Goal: Task Accomplishment & Management: Manage account settings

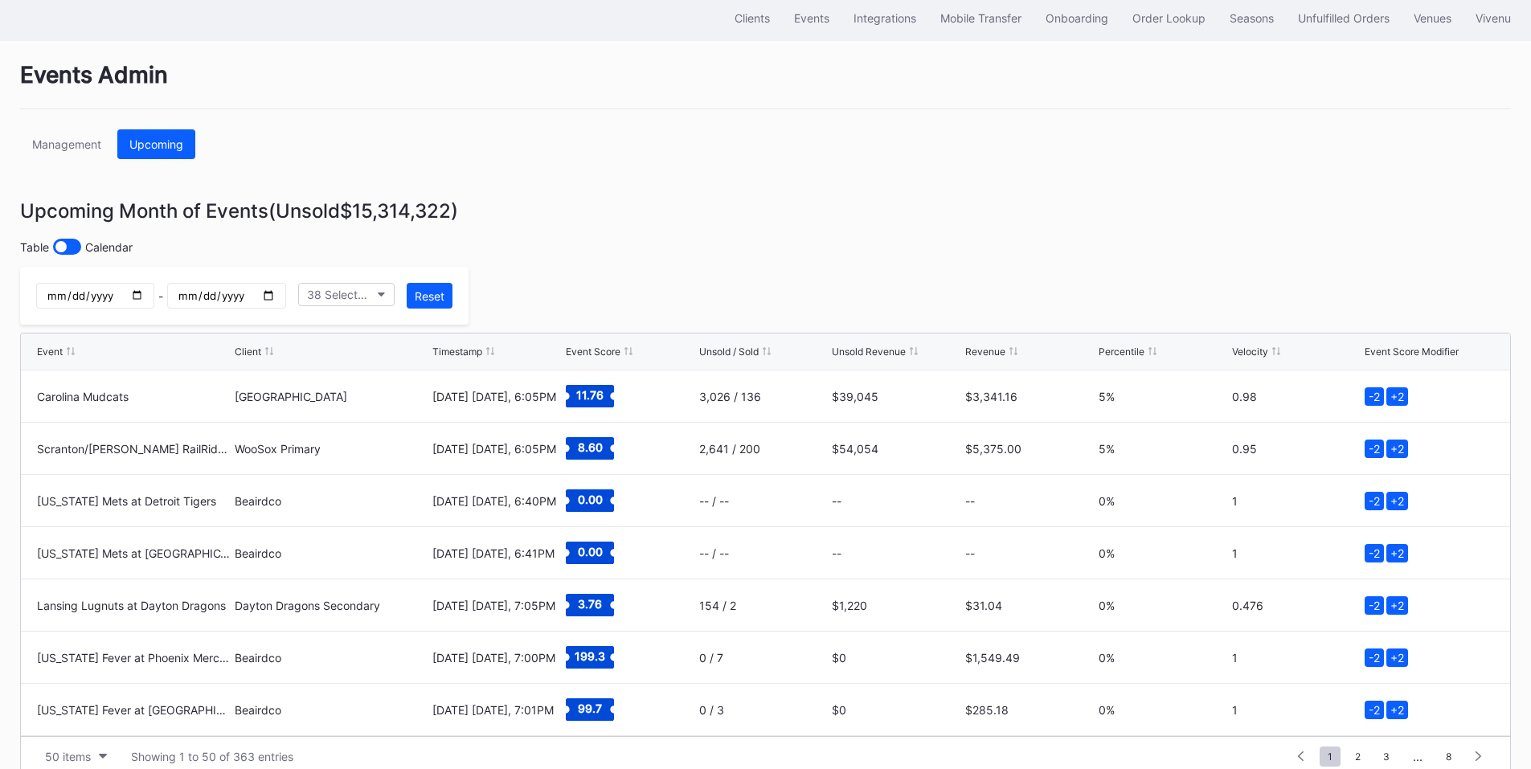
scroll to position [88, 0]
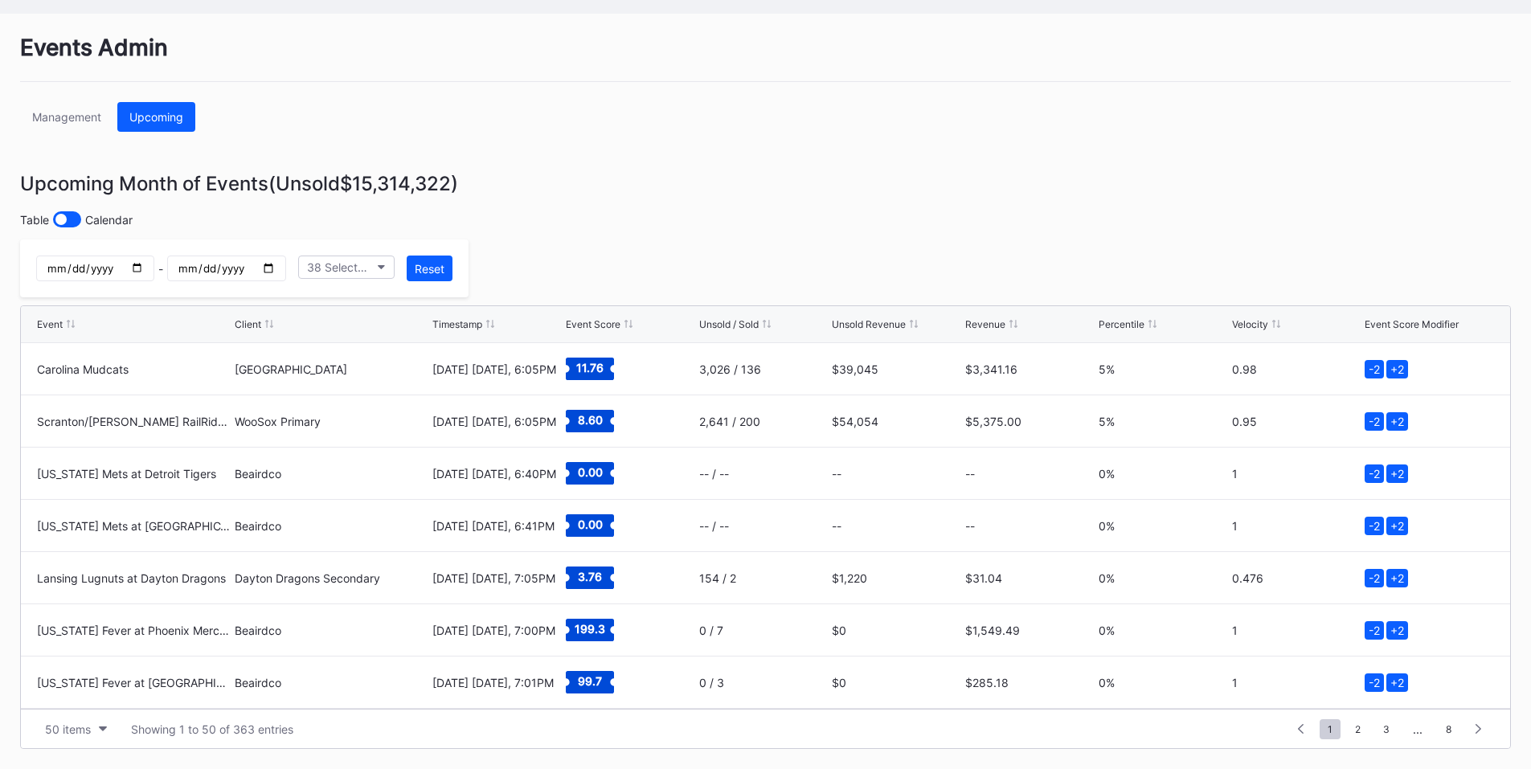
click at [154, 260] on input "date" at bounding box center [95, 269] width 118 height 26
type input "2025-09-02"
click at [285, 270] on input "date" at bounding box center [226, 269] width 118 height 26
type input "2025-09-02"
click at [154, 268] on input "2025-09-02" at bounding box center [95, 269] width 118 height 26
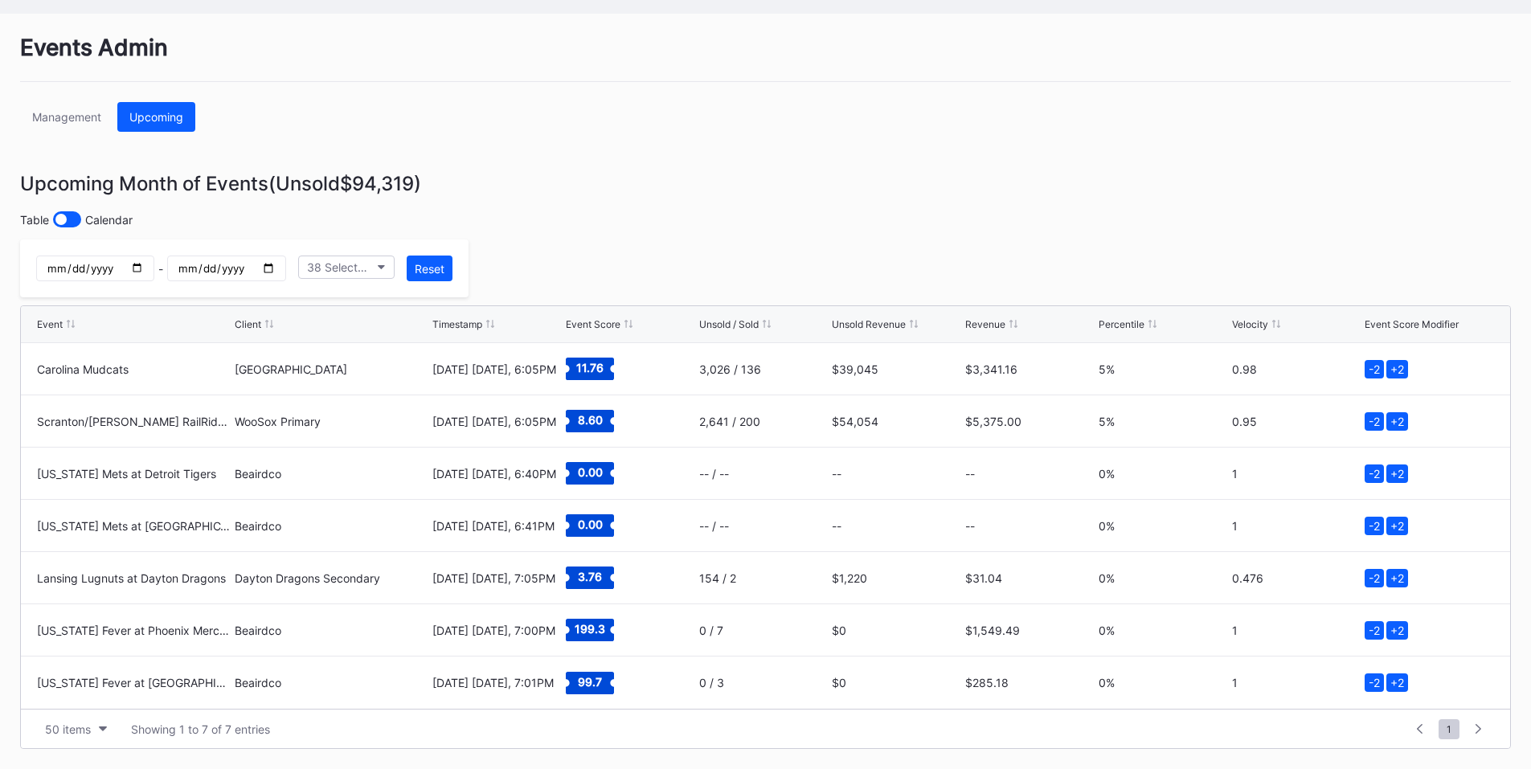
type input "2025-09-03"
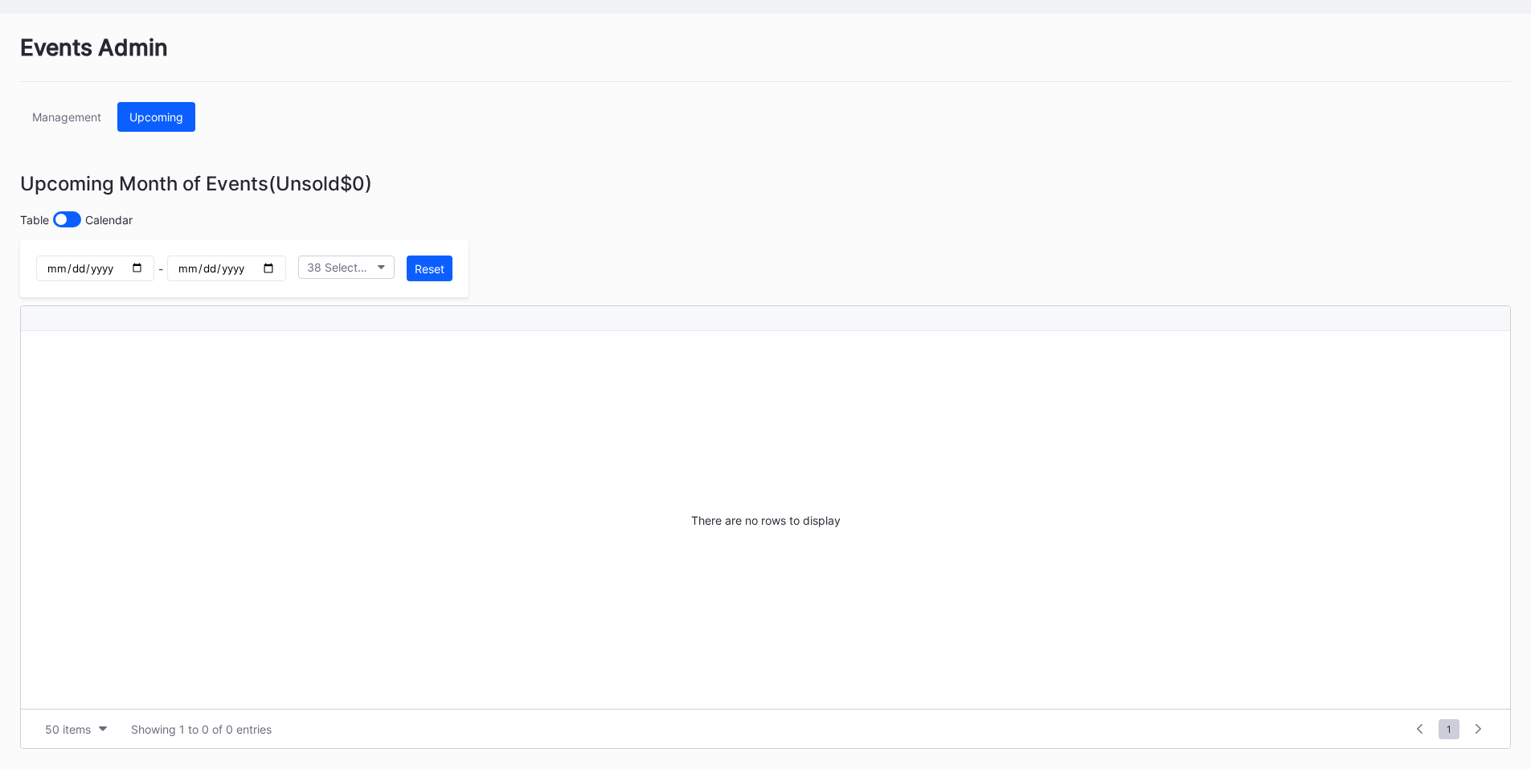
click at [285, 268] on input "2025-09-02" at bounding box center [226, 269] width 118 height 26
type input "2025-09-03"
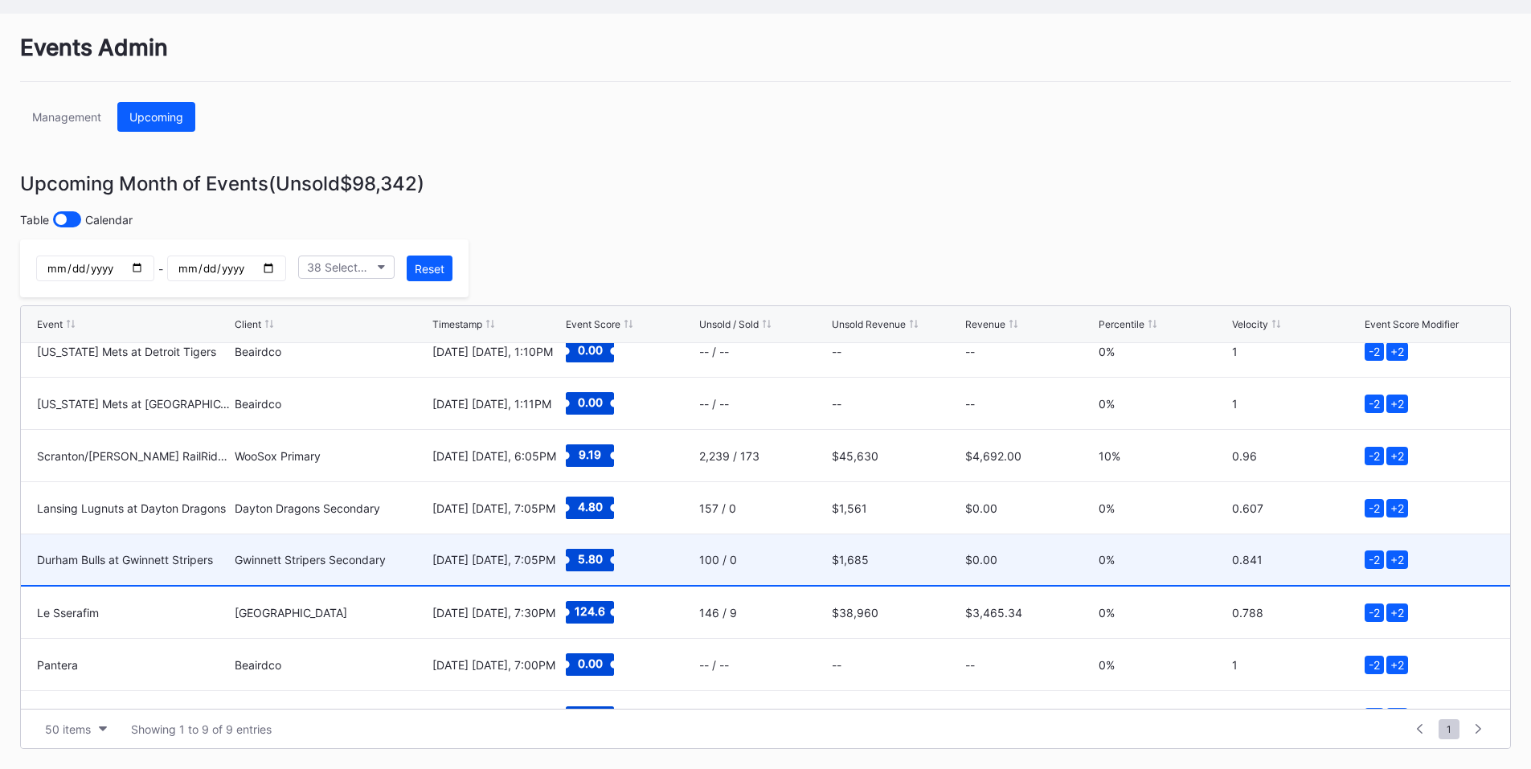
scroll to position [104, 0]
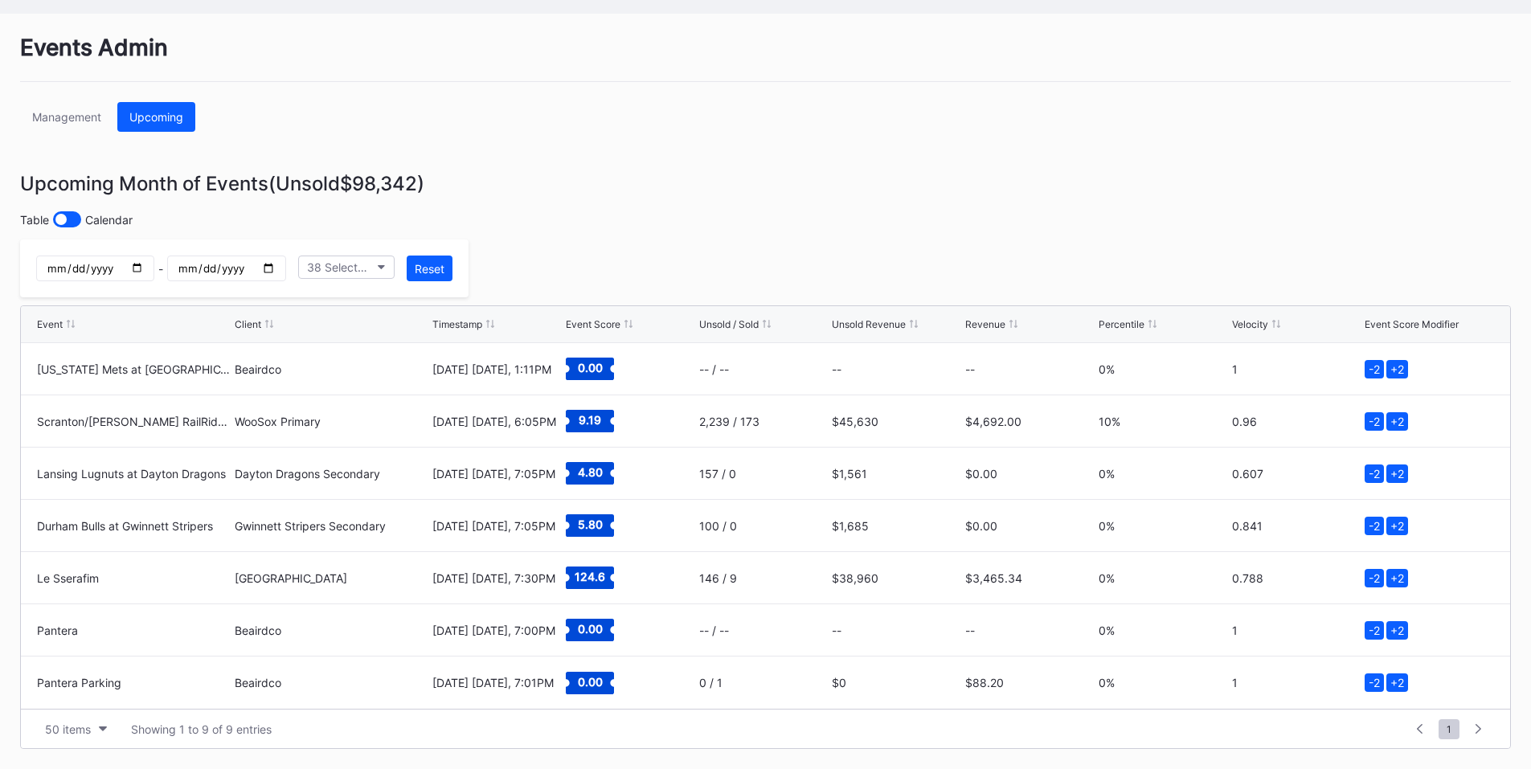
click at [154, 261] on input "2025-09-03" at bounding box center [95, 269] width 118 height 26
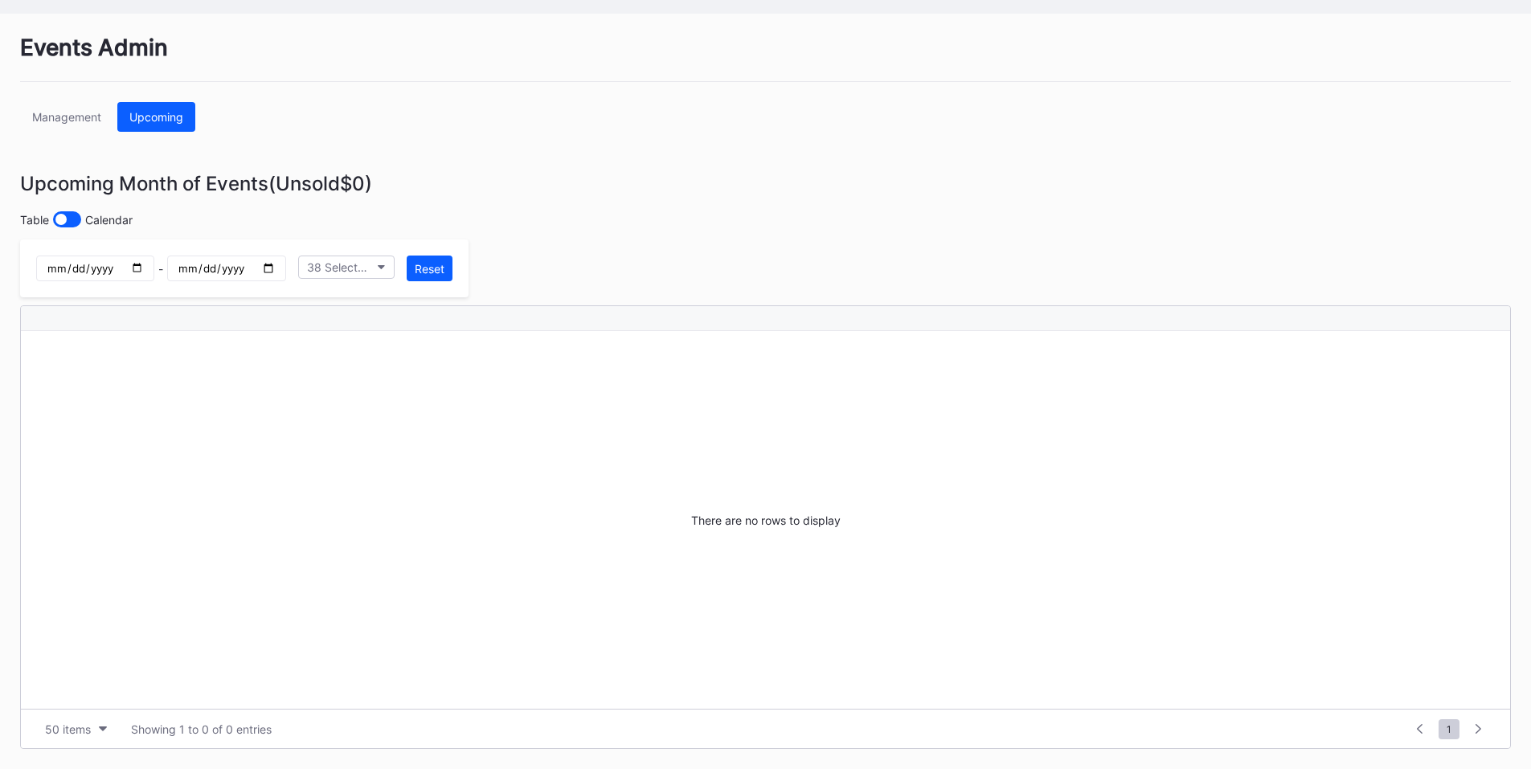
type input "2025-09-04"
click at [285, 269] on input "2025-09-03" at bounding box center [226, 269] width 118 height 26
type input "2025-09-04"
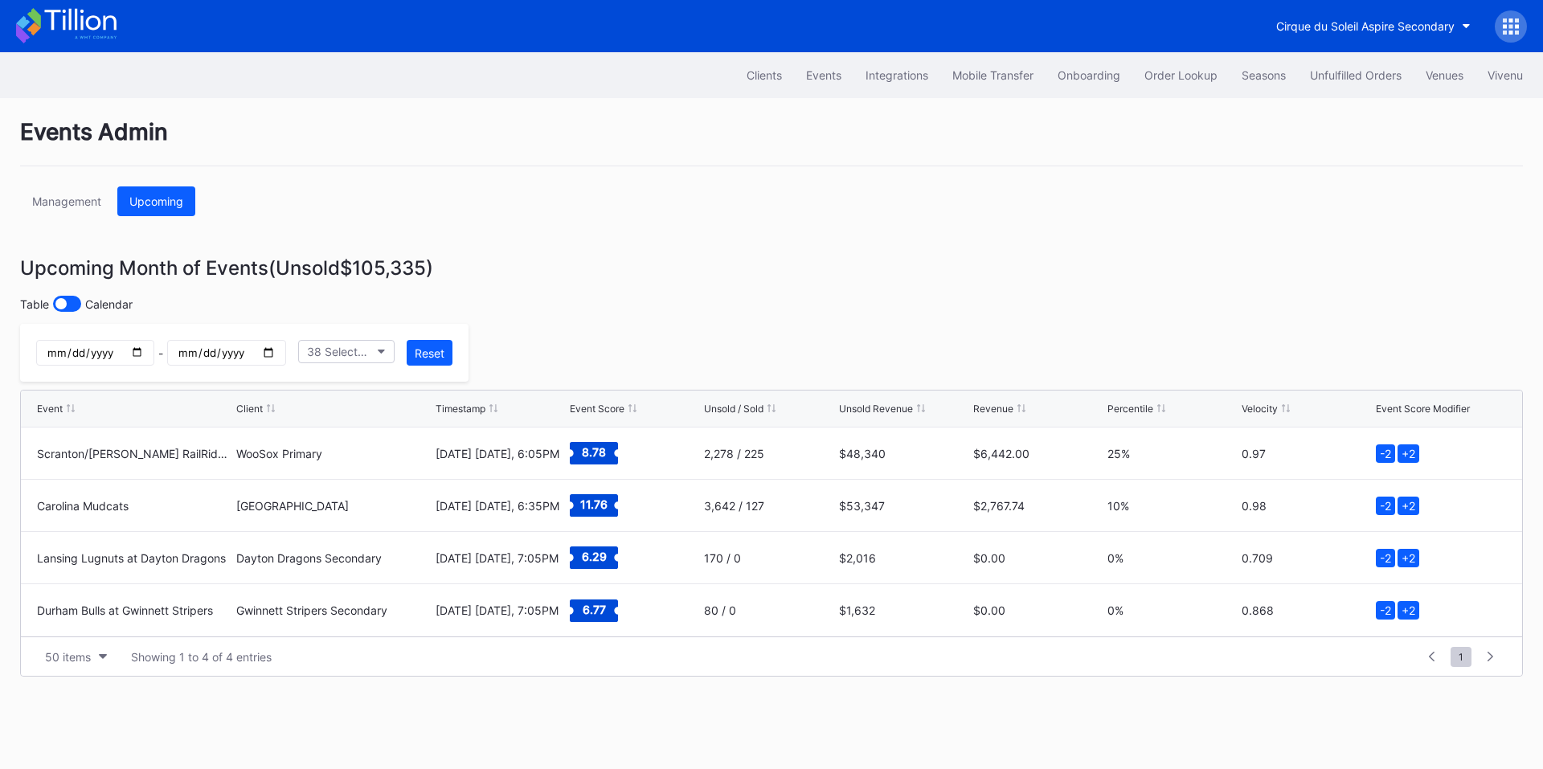
click at [154, 354] on input "2025-09-04" at bounding box center [95, 353] width 118 height 26
type input "2025-09-05"
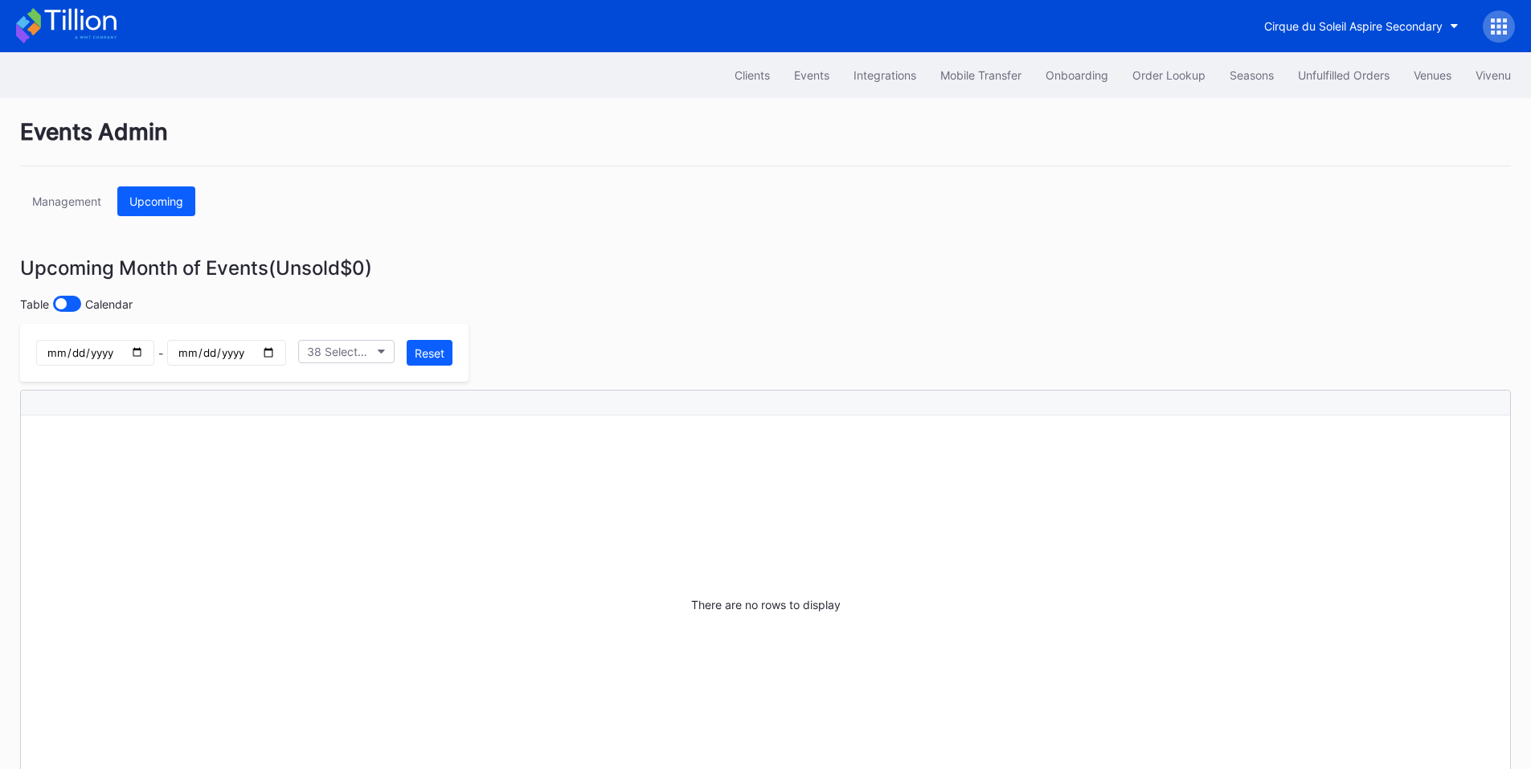
click at [285, 358] on input "2025-09-04" at bounding box center [226, 353] width 118 height 26
type input "2025-09-05"
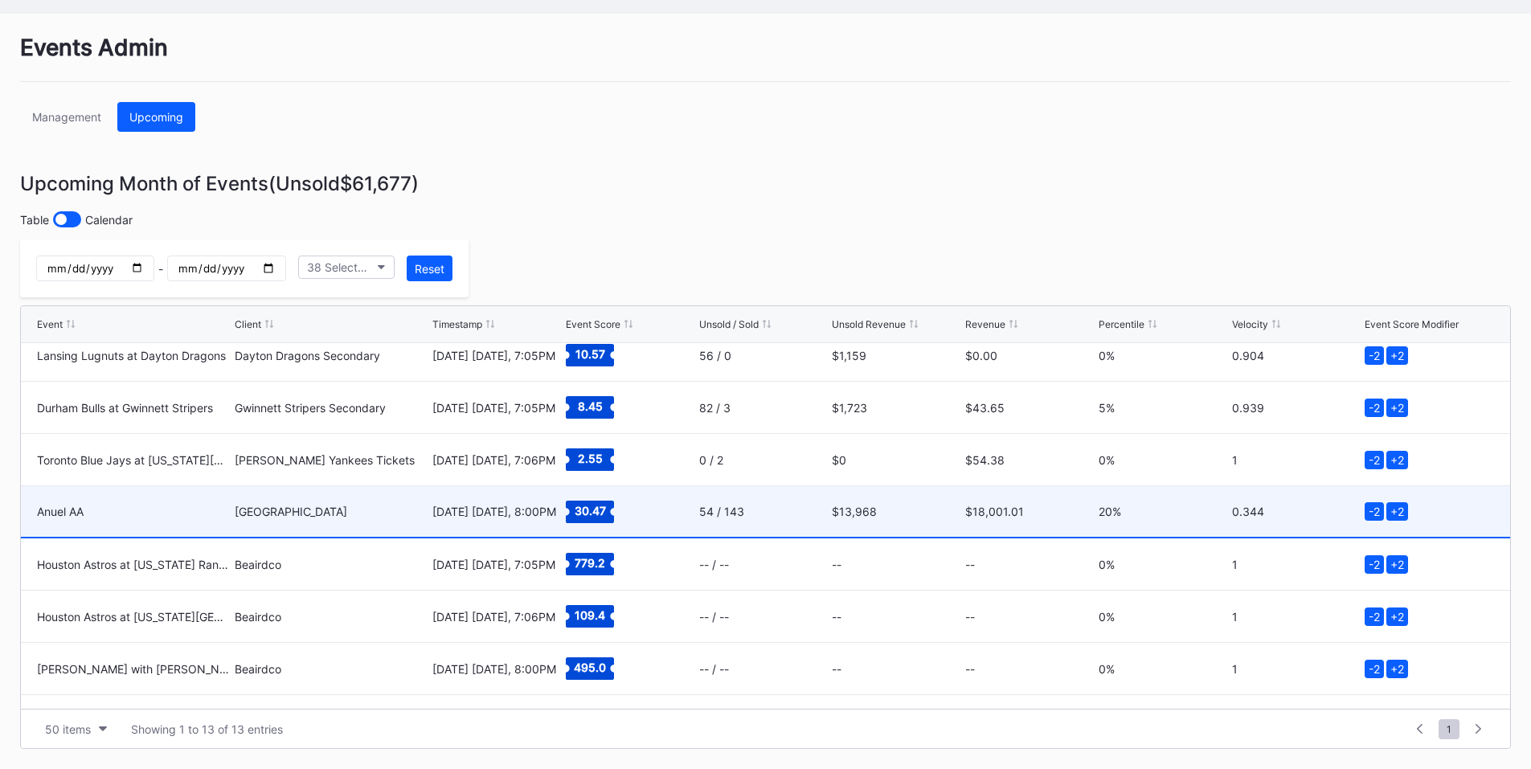
scroll to position [313, 0]
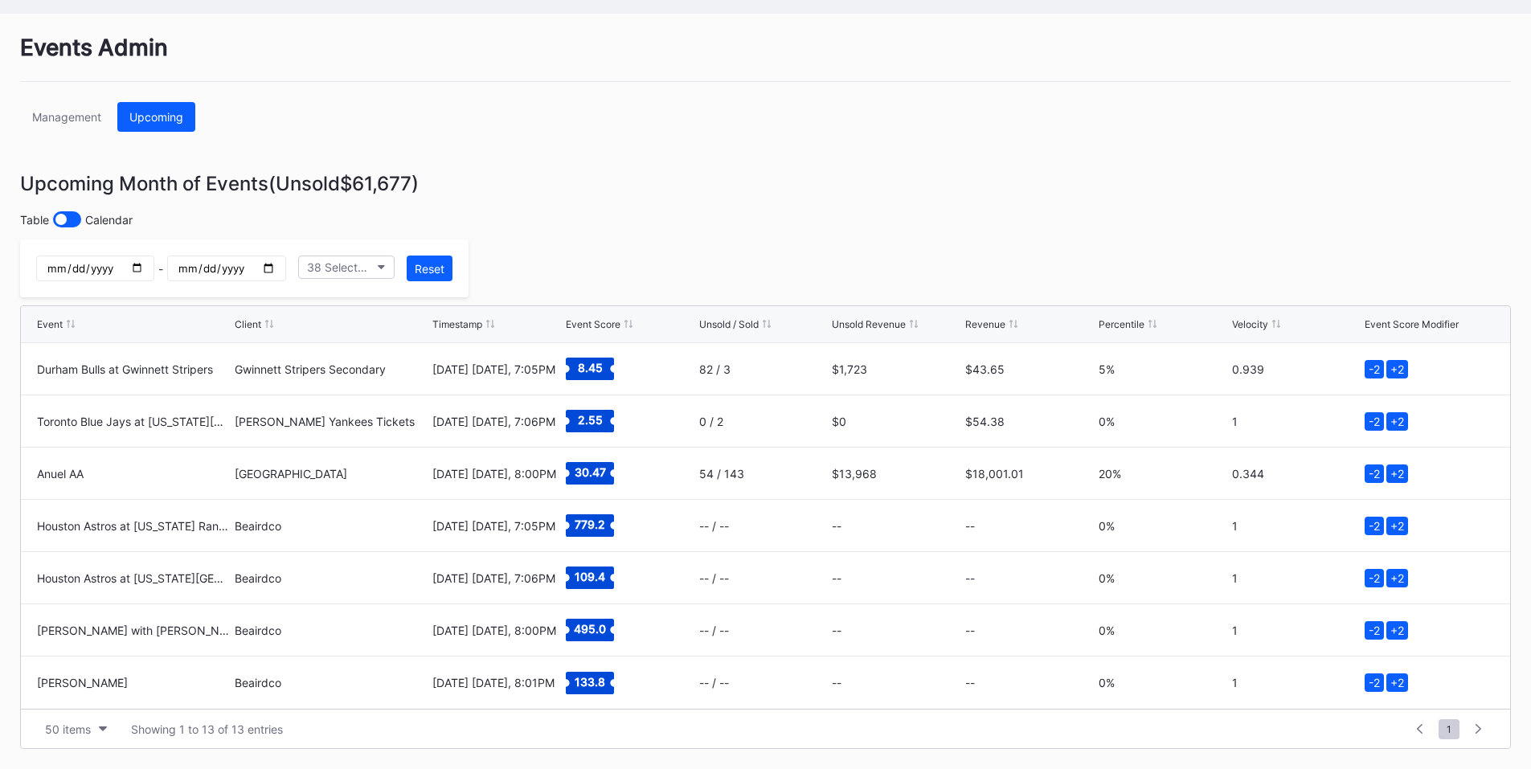
click at [154, 269] on input "2025-09-05" at bounding box center [95, 269] width 118 height 26
type input "2025-09-06"
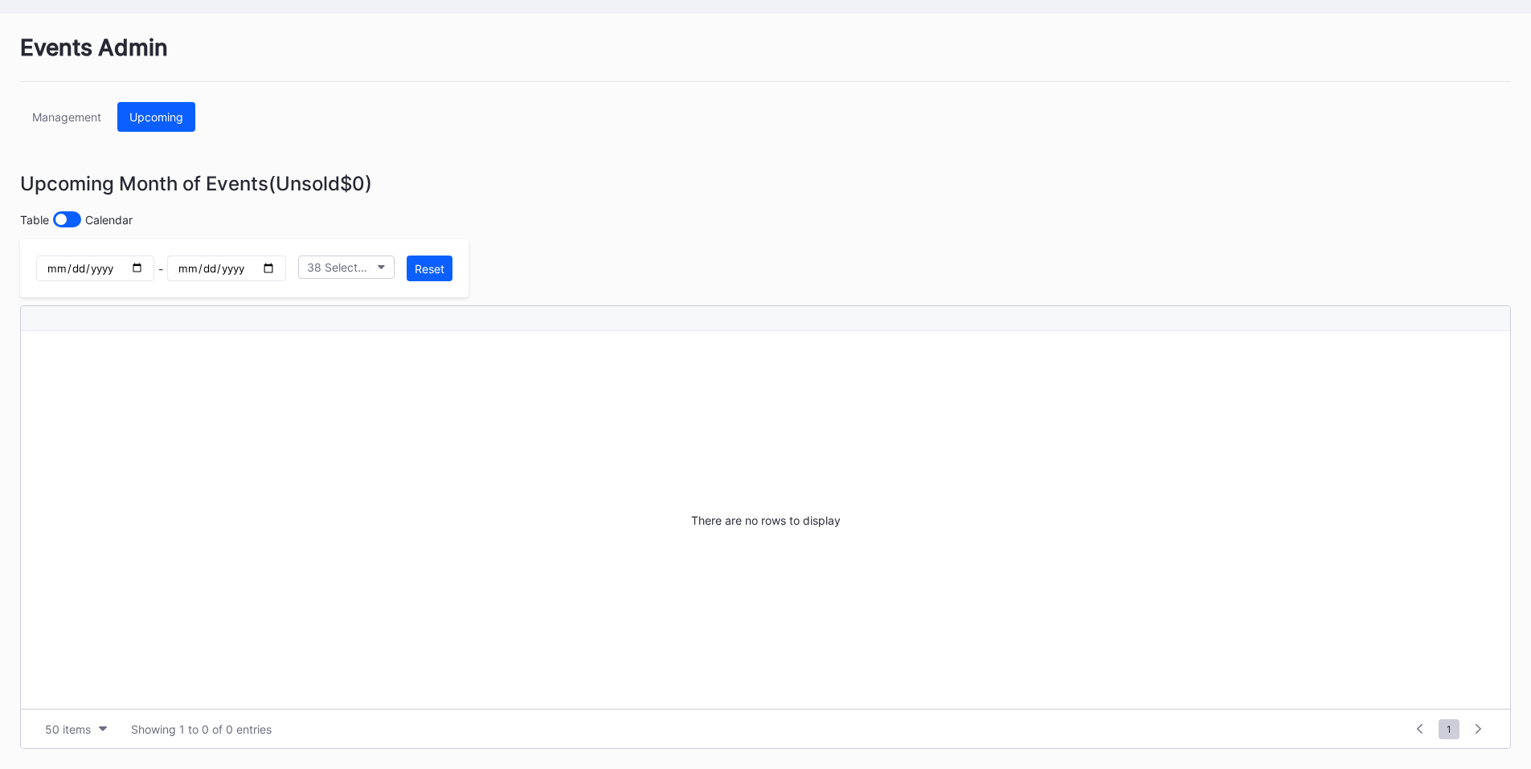
click at [285, 268] on input "2025-09-05" at bounding box center [226, 269] width 118 height 26
type input "2025-09-06"
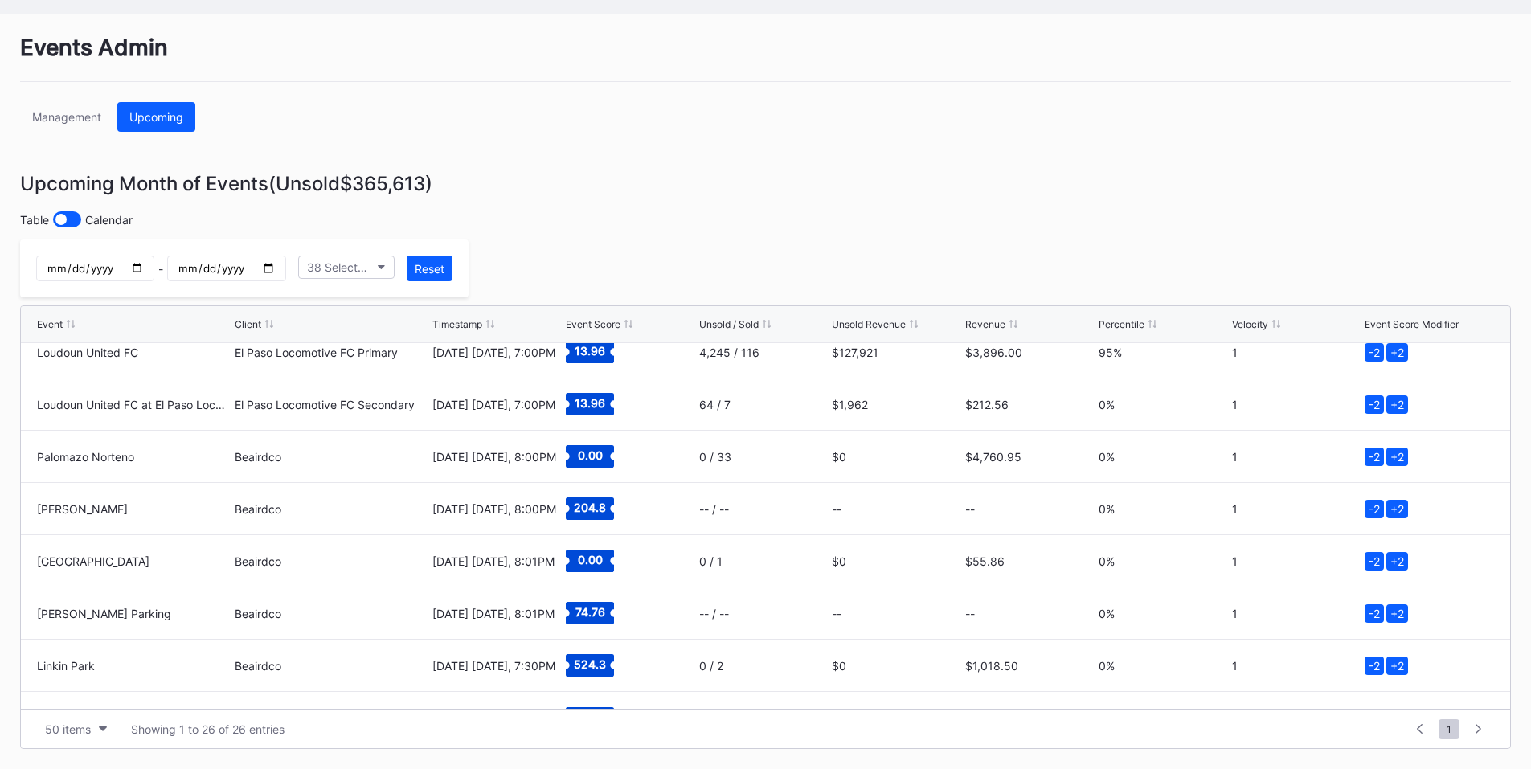
scroll to position [993, 0]
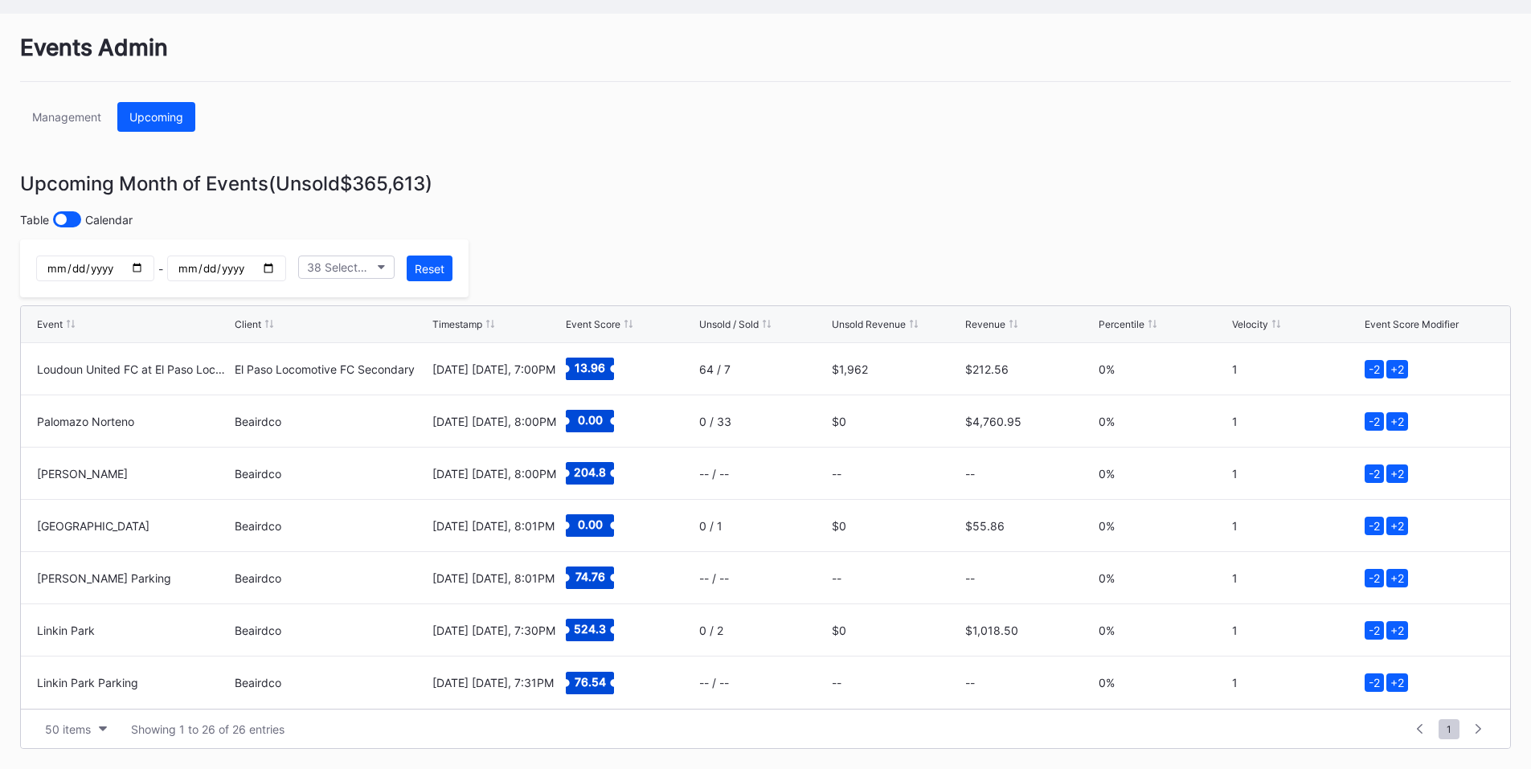
click at [154, 264] on input "2025-09-06" at bounding box center [95, 269] width 118 height 26
type input "2025-09-07"
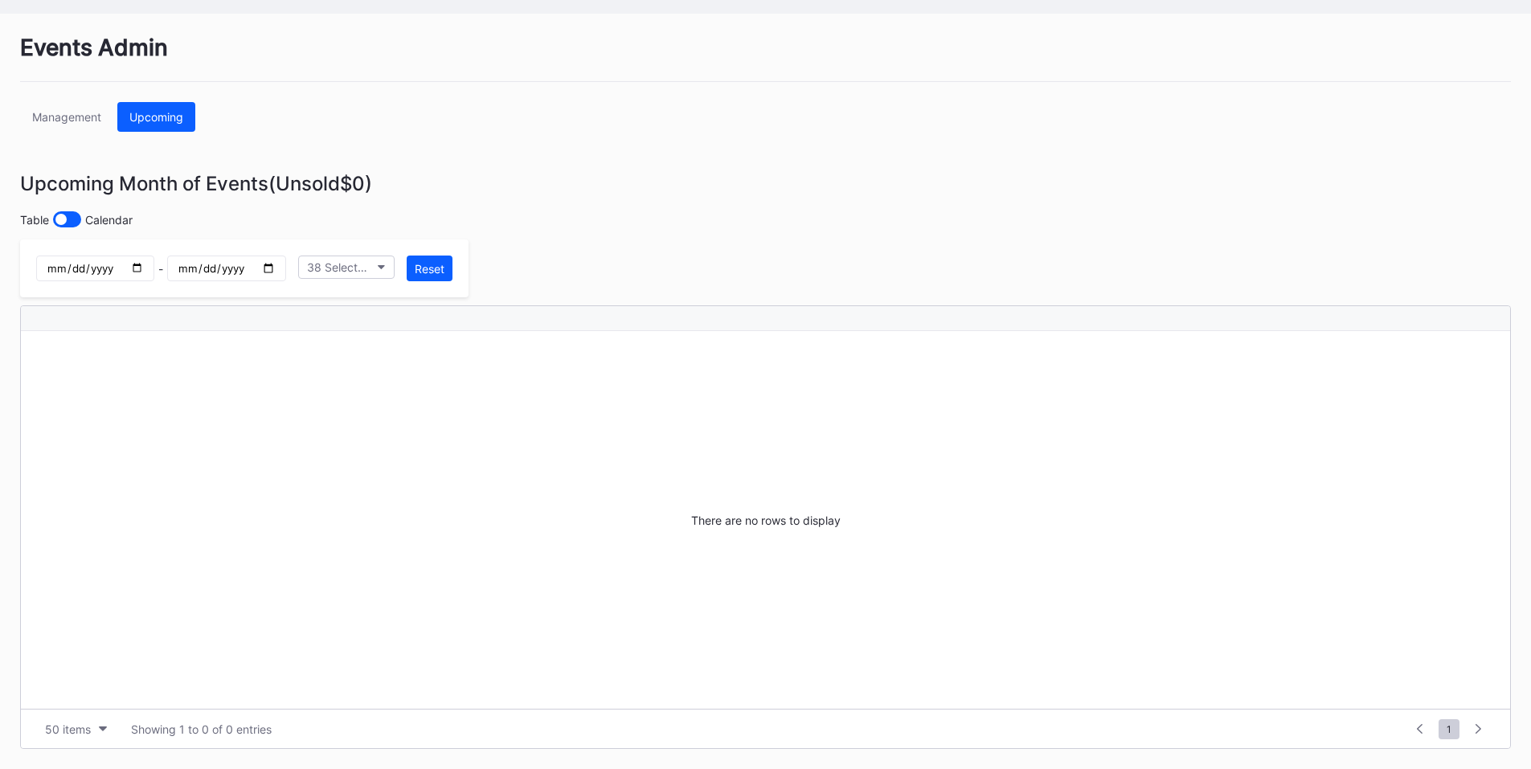
scroll to position [0, 0]
click at [285, 268] on input "2025-09-06" at bounding box center [226, 269] width 118 height 26
type input "2025-09-07"
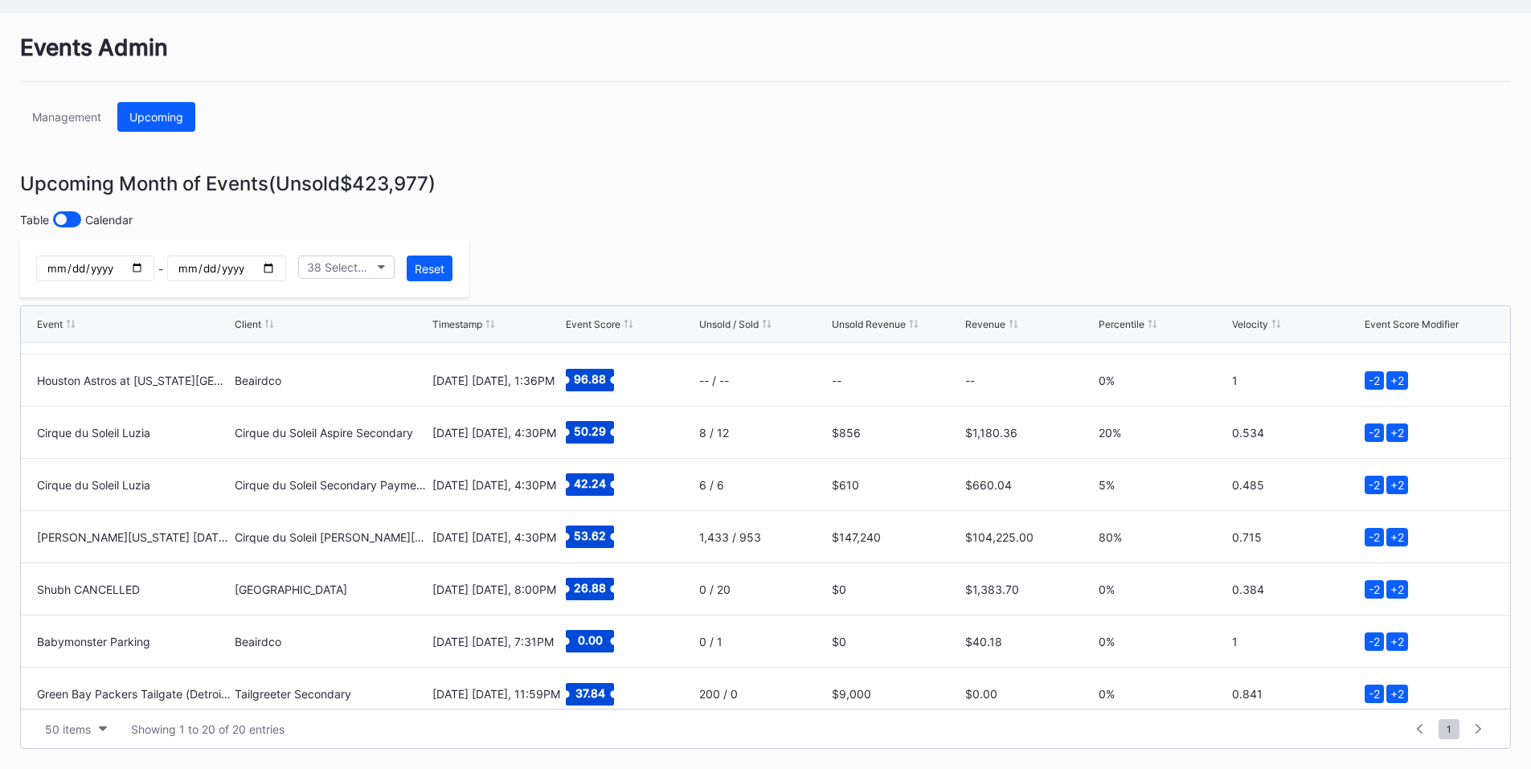
scroll to position [679, 0]
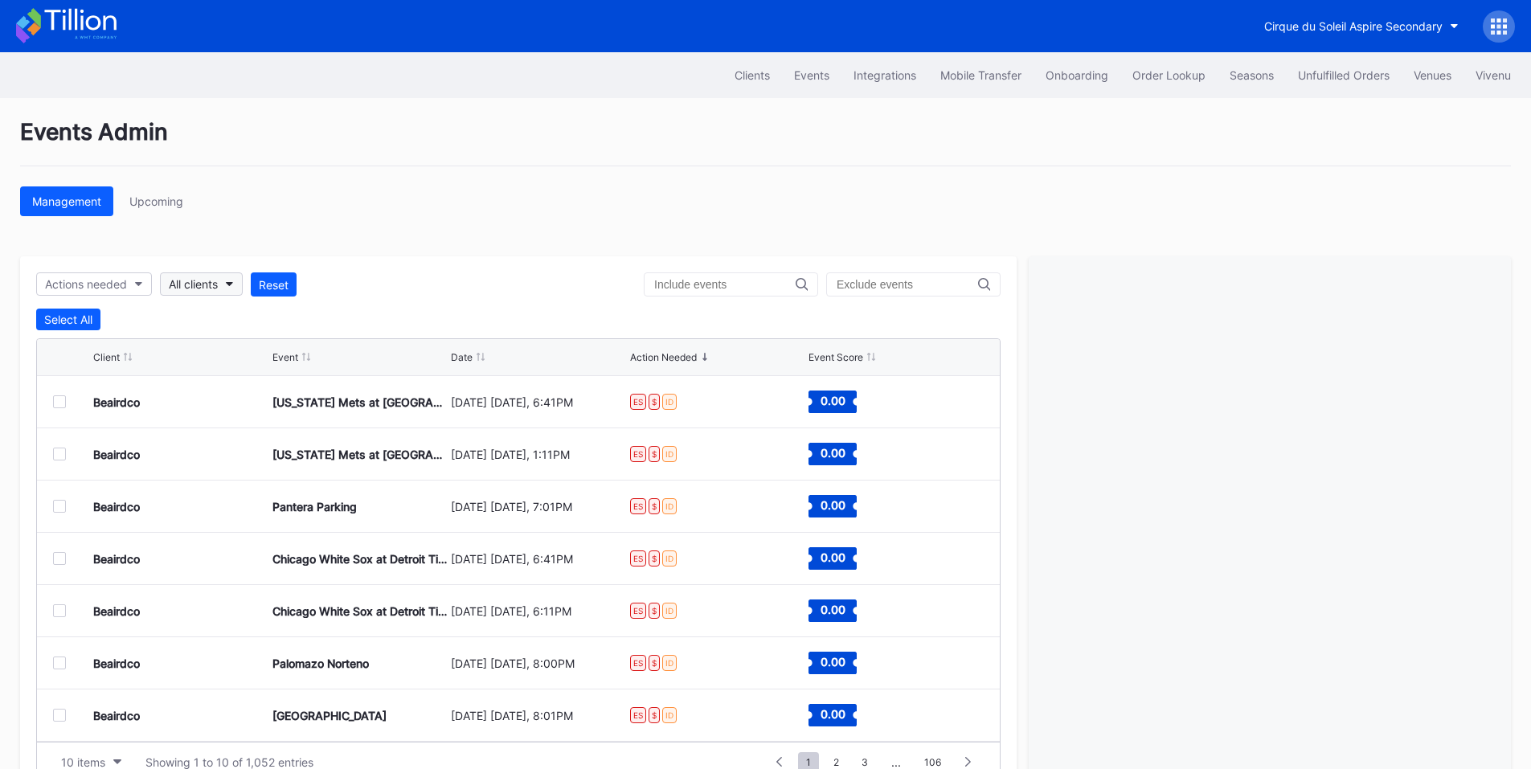
click at [207, 284] on div "All clients" at bounding box center [193, 284] width 49 height 14
type input "tailgreet"
click at [229, 365] on div "Tailgreeter Secondary" at bounding box center [255, 357] width 187 height 30
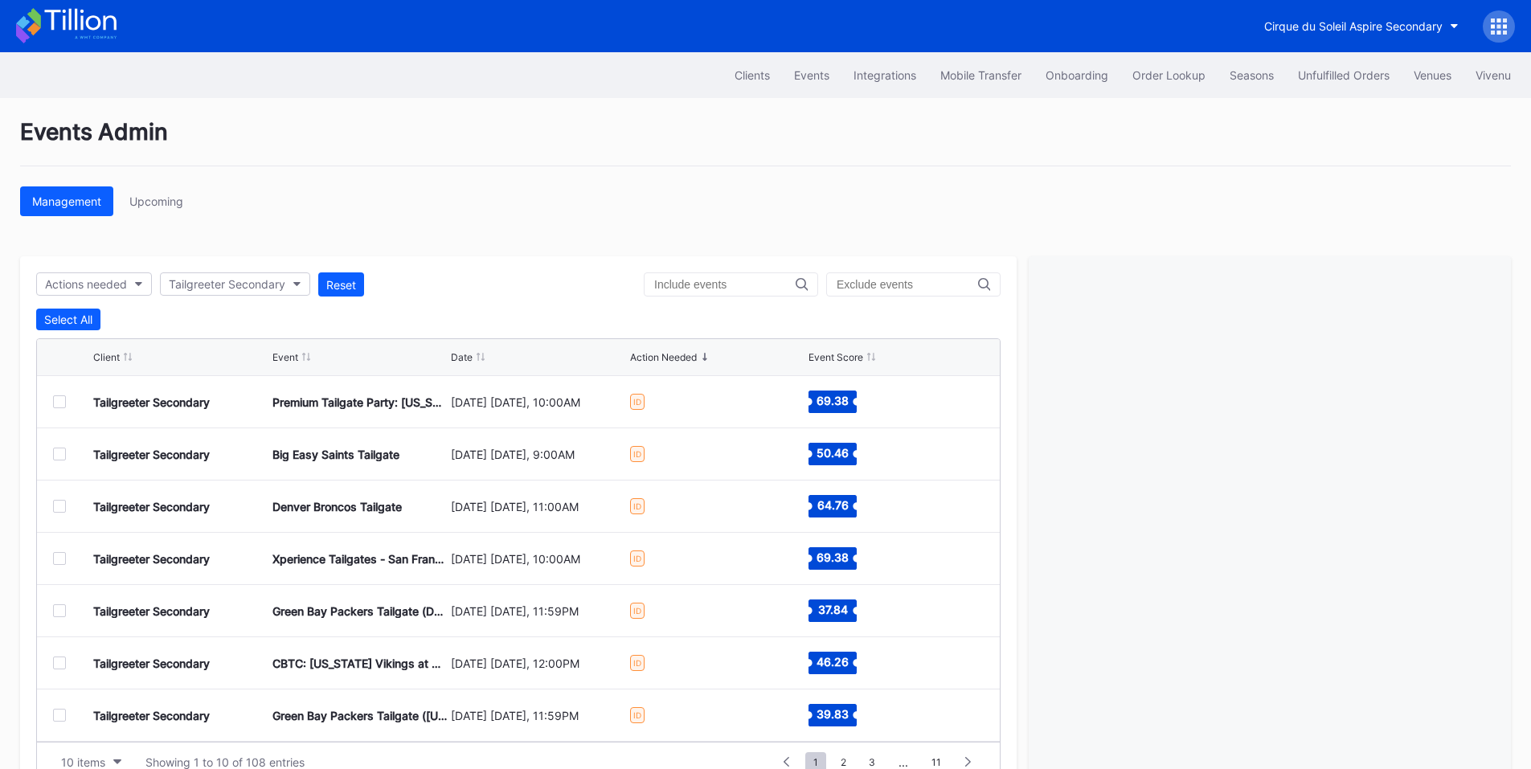
scroll to position [49, 0]
